Goal: Transaction & Acquisition: Subscribe to service/newsletter

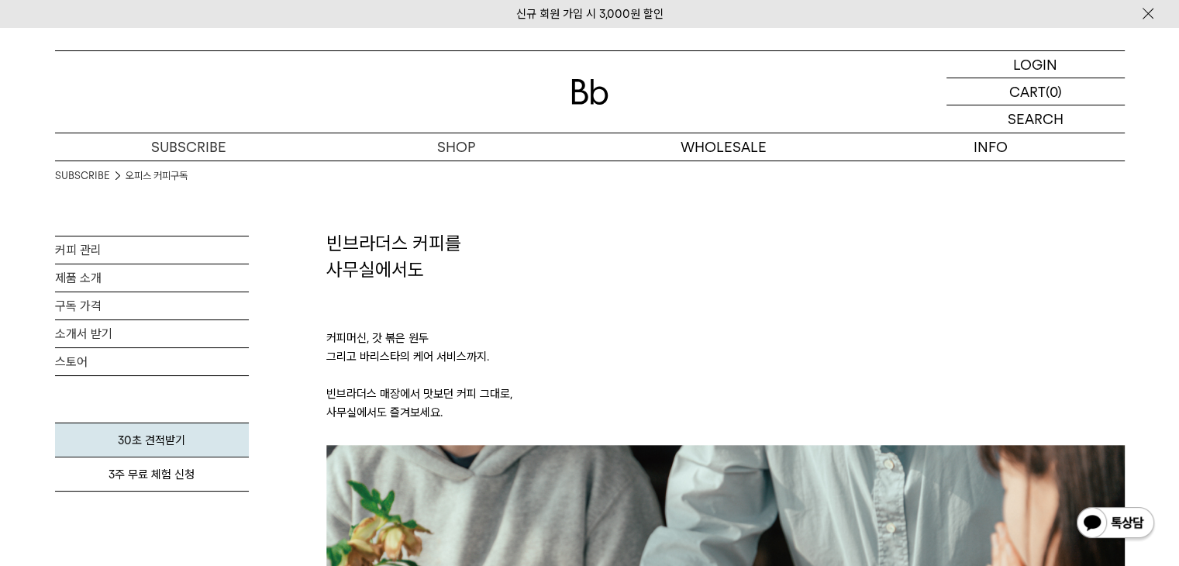
click at [599, 355] on p "커피머신, 갓 볶은 원두 그리고 바리스타의 케어 서비스까지. 빈브라더스 매장에서 맛보던 커피 그대로, 사무실에서도 즐겨보세요." at bounding box center [725, 363] width 799 height 163
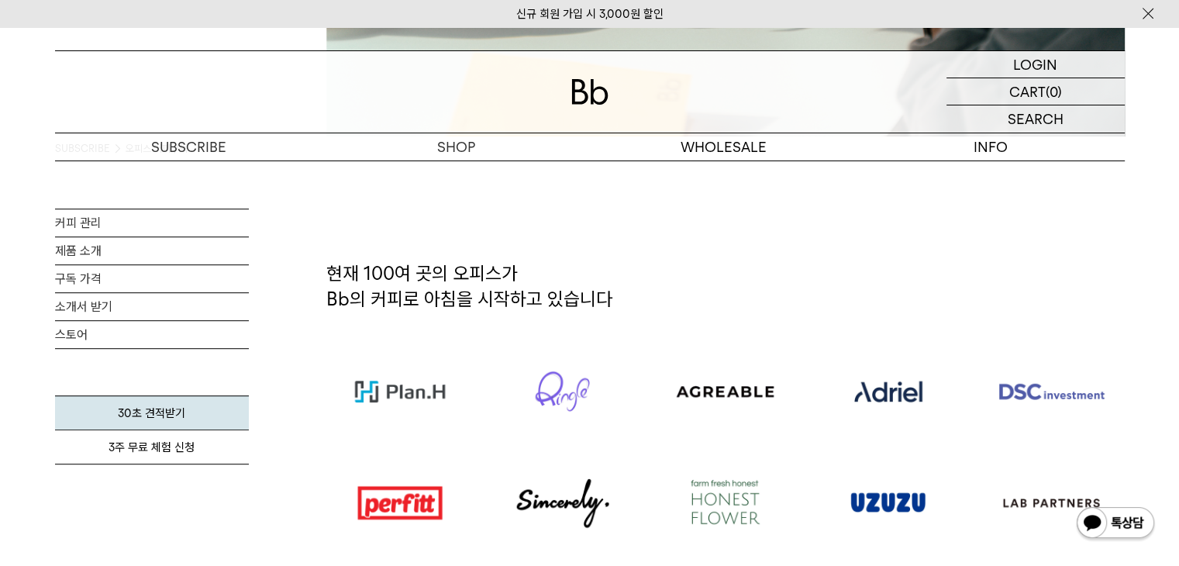
scroll to position [806, 0]
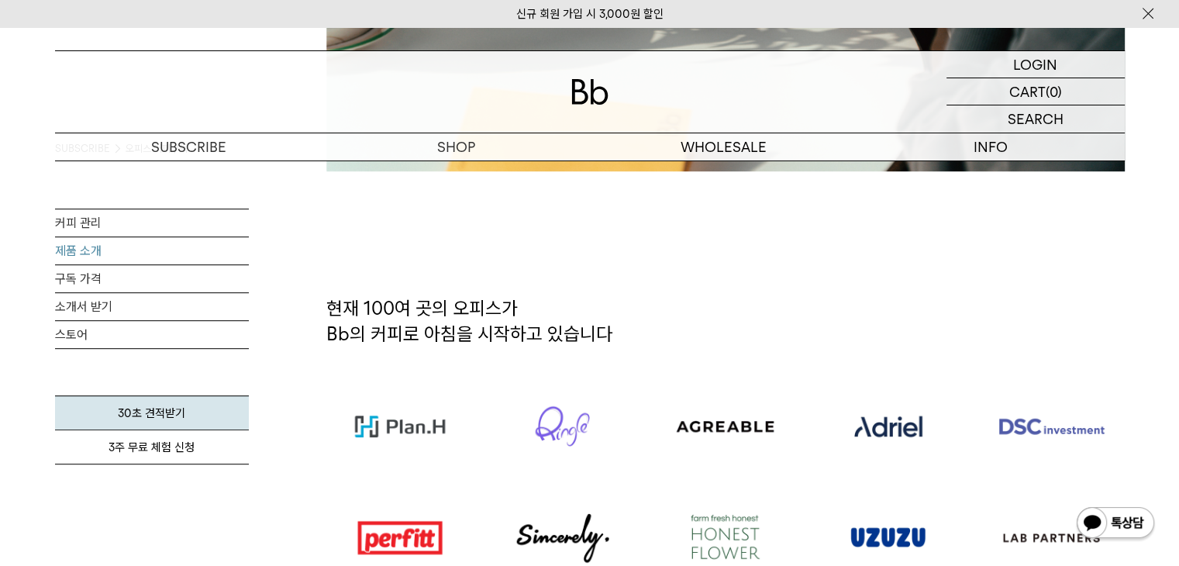
click at [186, 240] on link "제품 소개" at bounding box center [152, 250] width 194 height 27
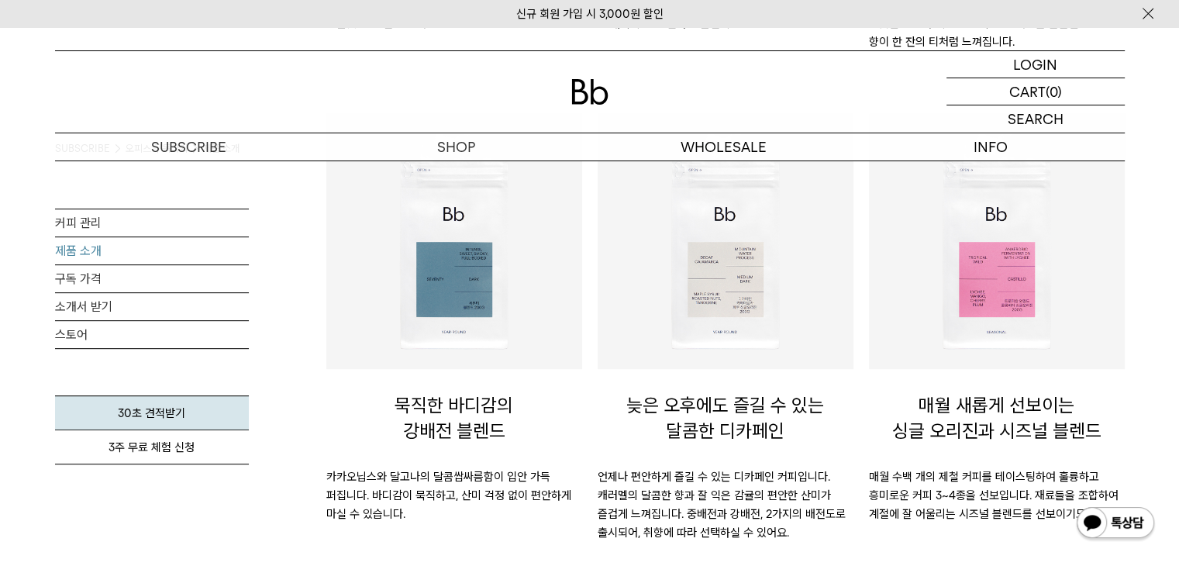
scroll to position [682, 0]
click at [105, 285] on link "구독 가격" at bounding box center [152, 278] width 194 height 27
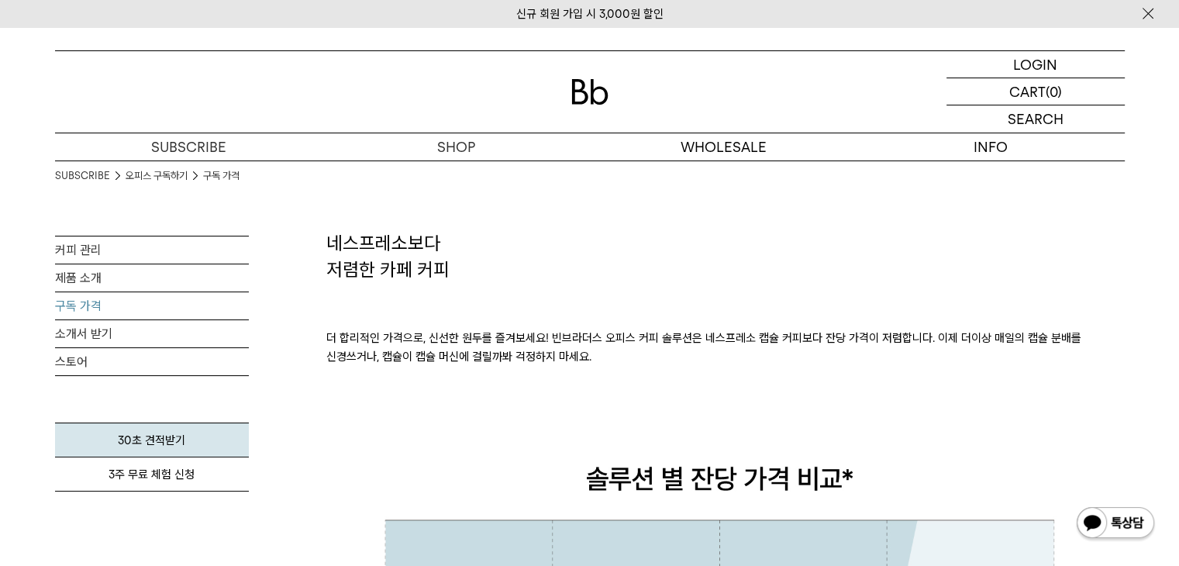
click at [378, 288] on p "더 합리적인 가격으로, 신선한 원두를 즐겨보세요! 빈브라더스 오피스 커피 솔루션은 네스프레소 캡슐 커피보다 잔당 가격이 저렴합니다. 이제 더이…" at bounding box center [725, 347] width 799 height 130
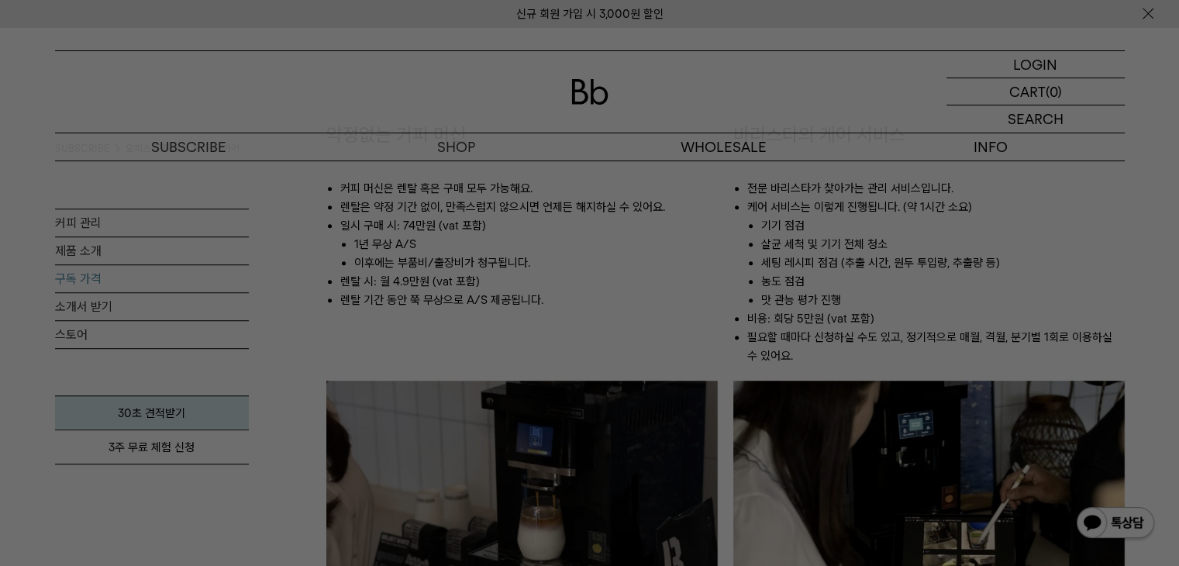
scroll to position [931, 0]
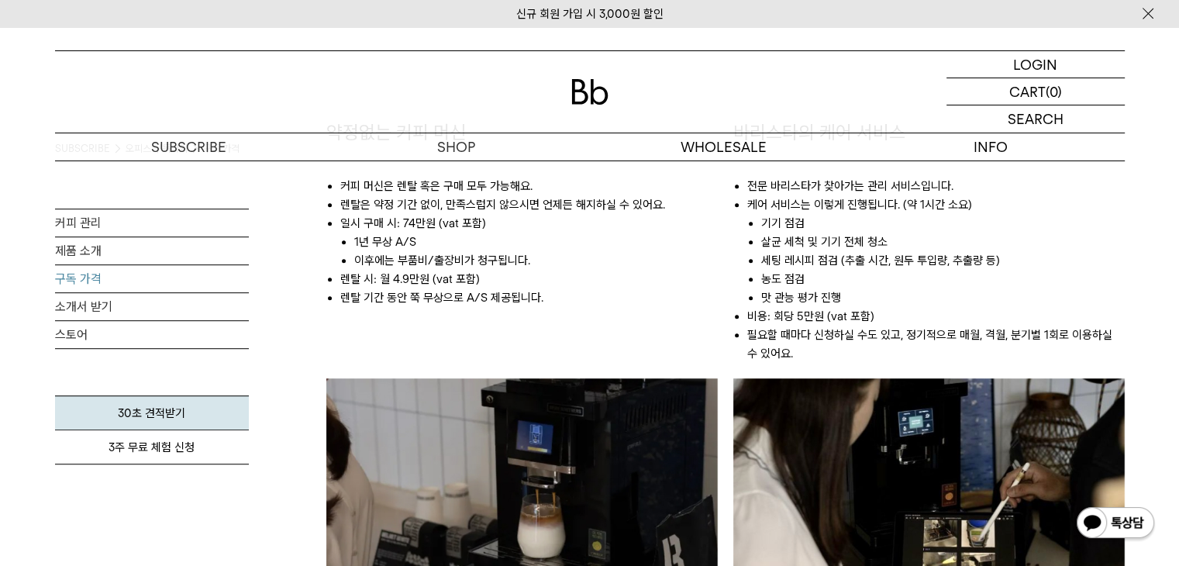
click at [920, 230] on li "기기 점검" at bounding box center [944, 223] width 364 height 19
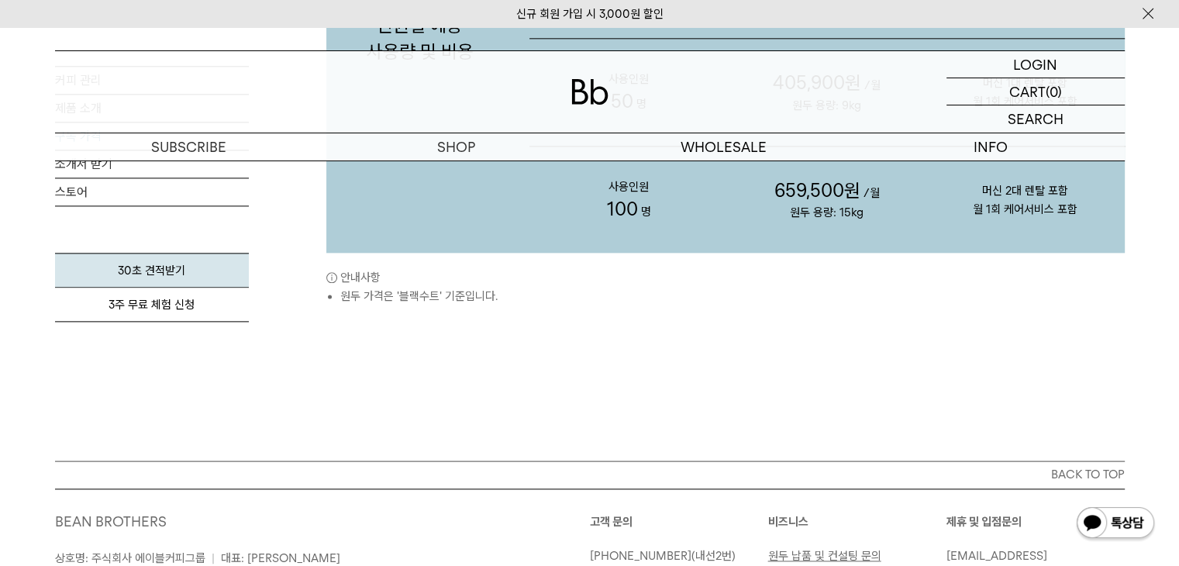
scroll to position [1954, 0]
